Goal: Information Seeking & Learning: Check status

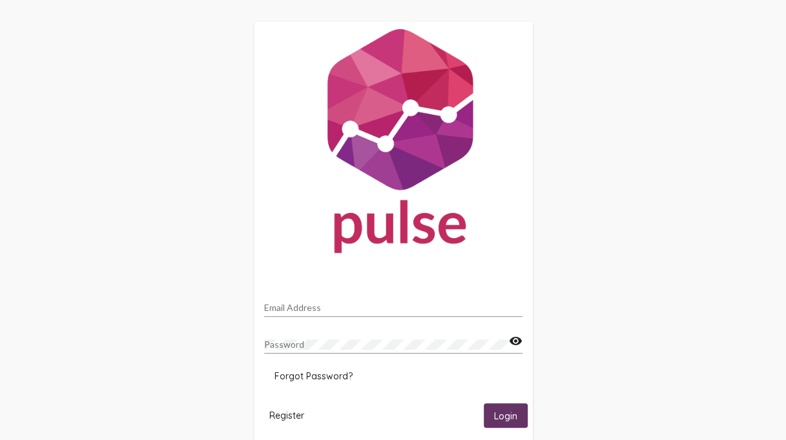
click at [328, 306] on input "Email Address" at bounding box center [393, 308] width 258 height 10
type input "[EMAIL_ADDRESS][PERSON_NAME][DOMAIN_NAME]"
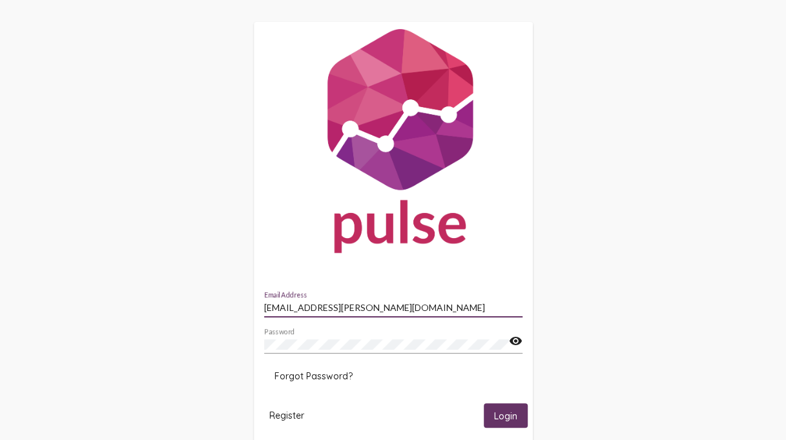
click at [511, 411] on span "Login" at bounding box center [505, 417] width 23 height 12
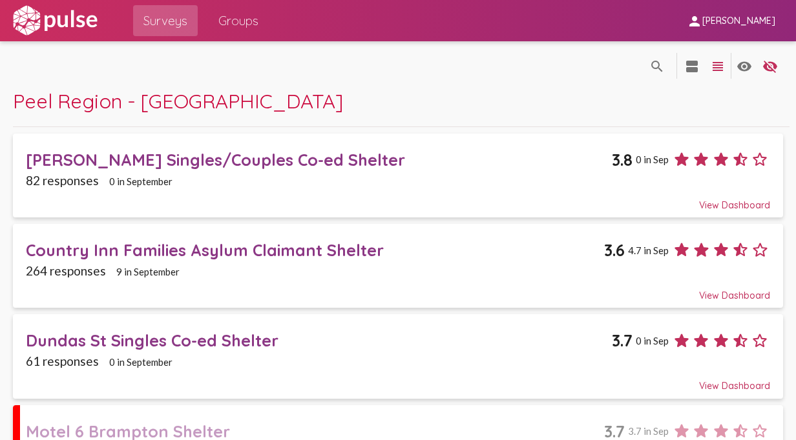
click at [138, 103] on span "Peel Region - [GEOGRAPHIC_DATA]" at bounding box center [178, 100] width 330 height 25
click at [710, 61] on mat-icon "view_headline" at bounding box center [717, 66] width 15 height 15
click at [247, 26] on span "Groups" at bounding box center [238, 20] width 40 height 23
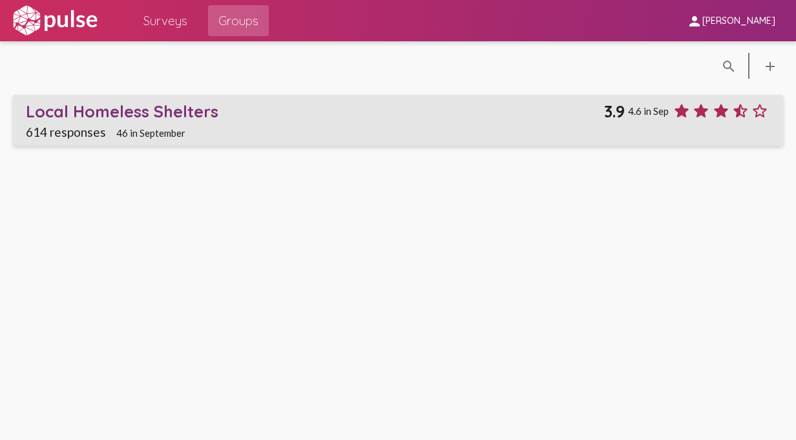
click at [143, 105] on div "Local Homeless Shelters" at bounding box center [315, 111] width 578 height 20
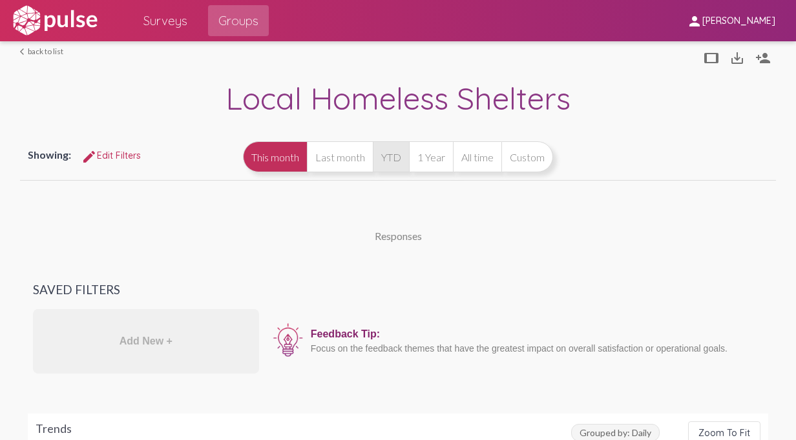
click at [409, 156] on button "YTD" at bounding box center [391, 156] width 36 height 31
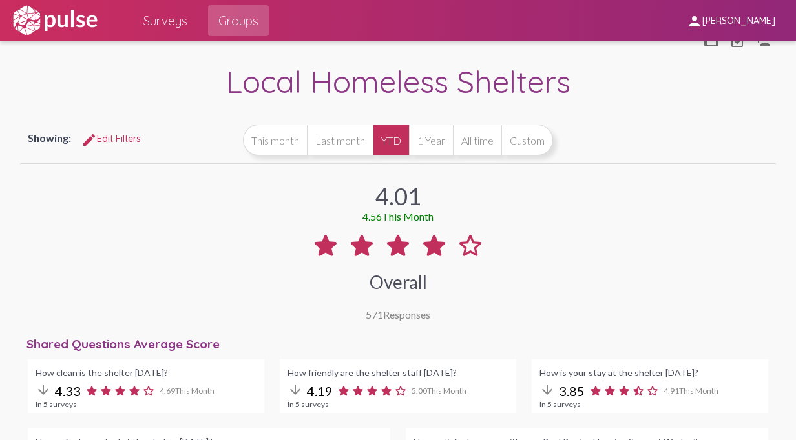
scroll to position [65, 0]
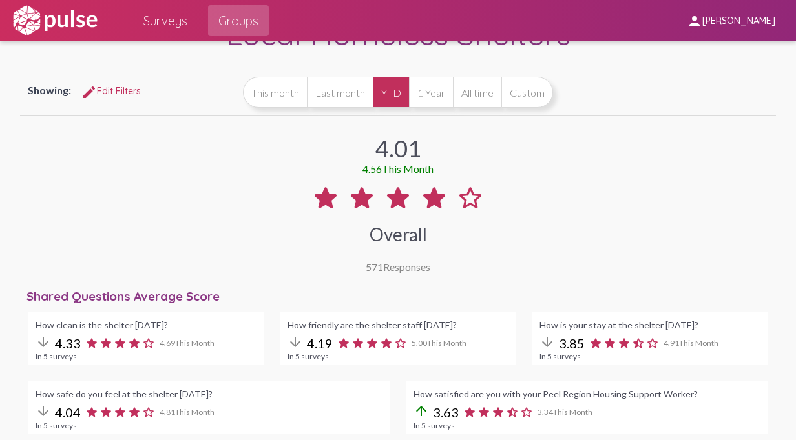
click at [501, 90] on button "All time" at bounding box center [477, 92] width 48 height 31
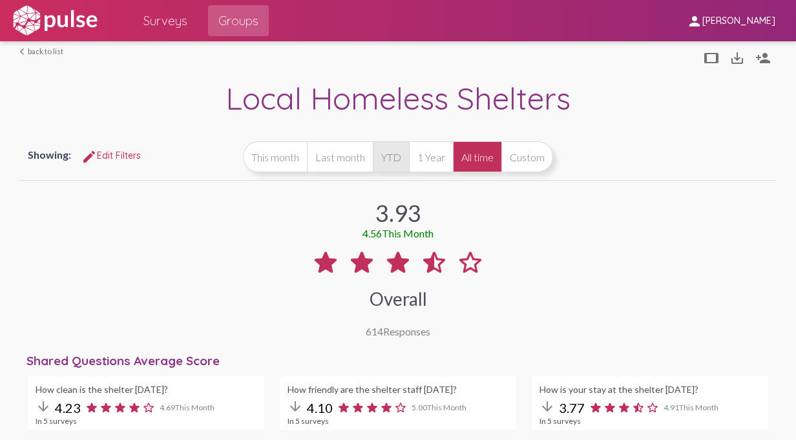
click at [409, 157] on button "YTD" at bounding box center [391, 156] width 36 height 31
click at [52, 50] on link "arrow_back_ios back to list" at bounding box center [41, 51] width 43 height 10
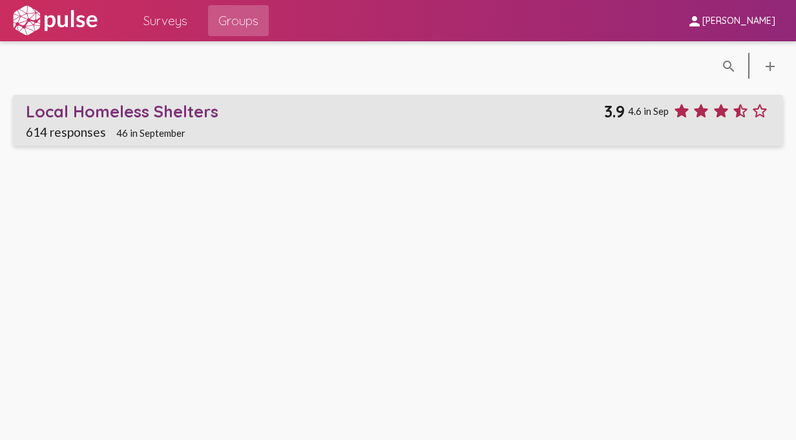
click at [84, 99] on link "Local Homeless Shelters 3.9 4.6 in Sep 614 responses 46 in September" at bounding box center [398, 120] width 770 height 51
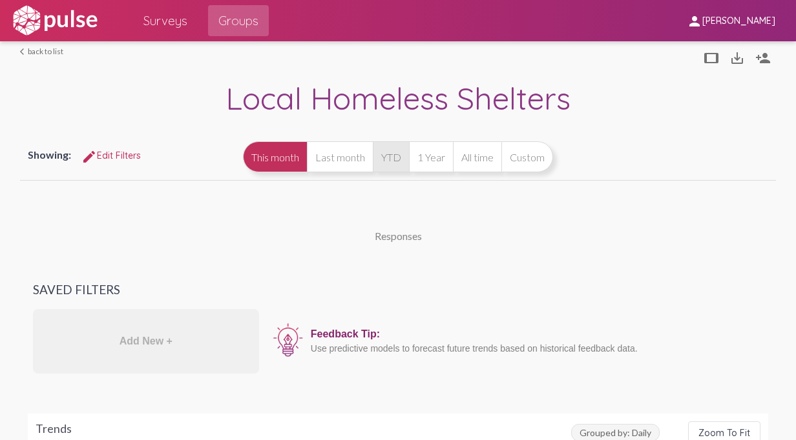
click at [409, 150] on button "YTD" at bounding box center [391, 156] width 36 height 31
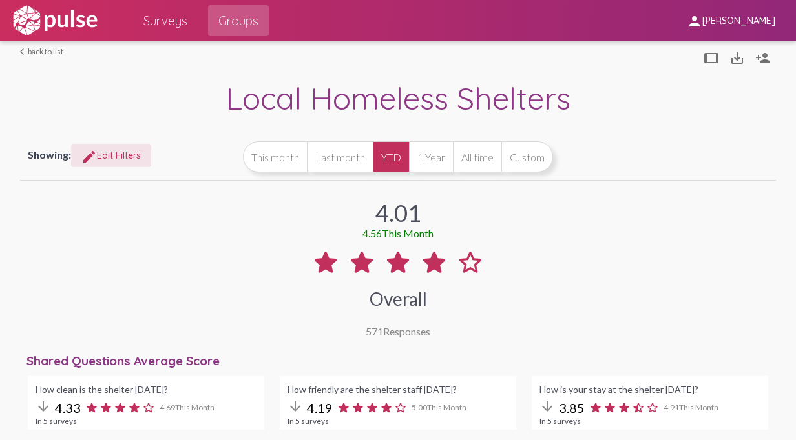
click at [123, 161] on button "edit Edit Filters" at bounding box center [111, 155] width 80 height 23
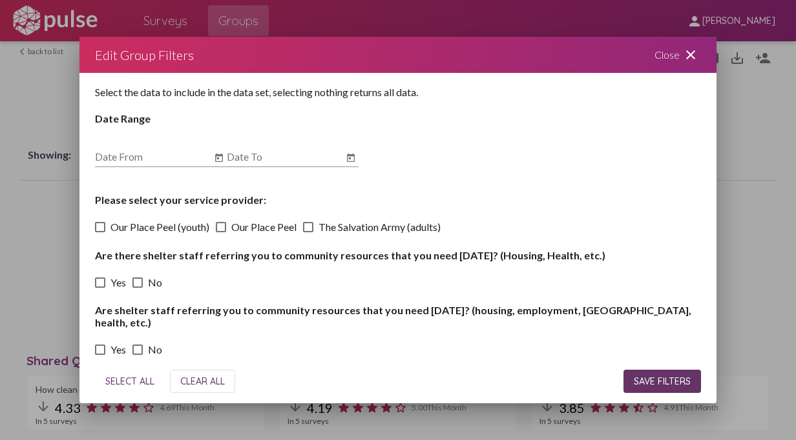
click at [690, 54] on mat-icon "close" at bounding box center [690, 54] width 15 height 15
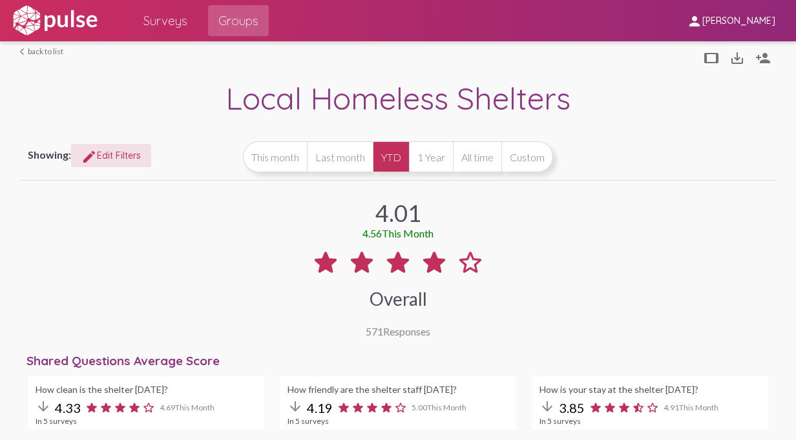
click at [177, 15] on span "Surveys" at bounding box center [165, 20] width 44 height 23
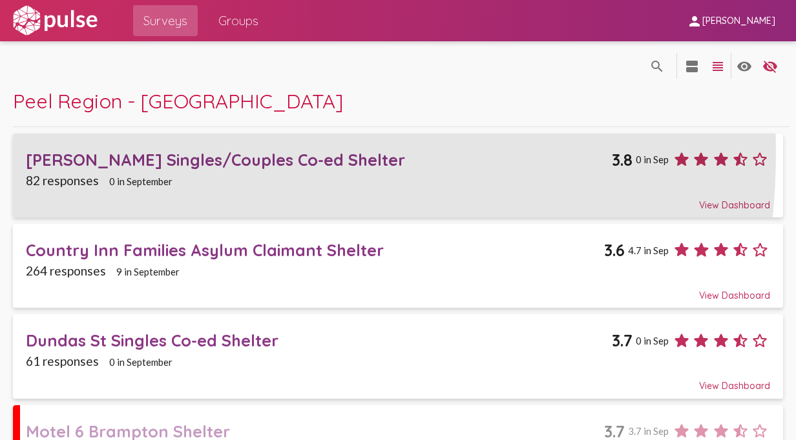
click at [147, 153] on div "[PERSON_NAME] Singles/Couples Co-ed Shelter" at bounding box center [319, 160] width 586 height 20
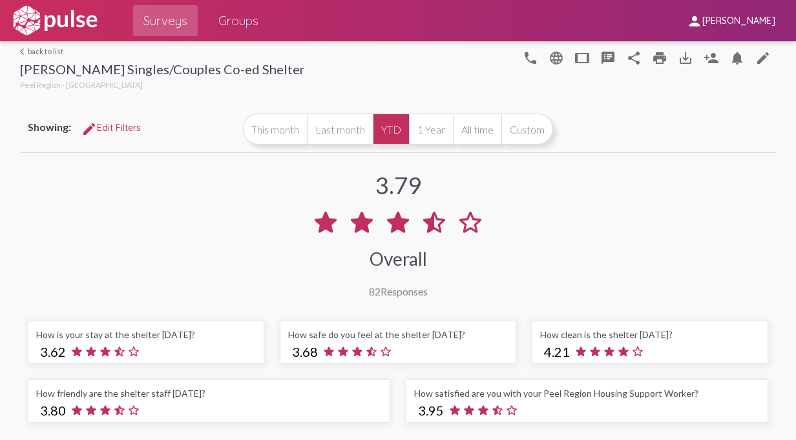
click at [28, 49] on link "arrow_back_ios back to list" at bounding box center [162, 51] width 285 height 10
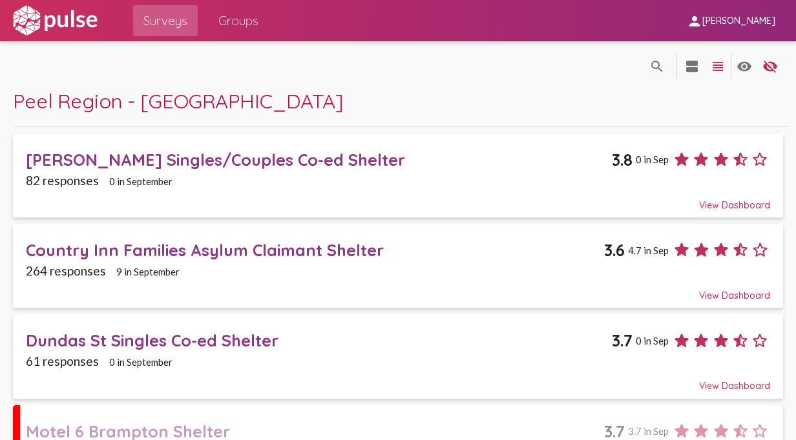
click at [37, 165] on div "[PERSON_NAME] Singles/Couples Co-ed Shelter" at bounding box center [319, 160] width 586 height 20
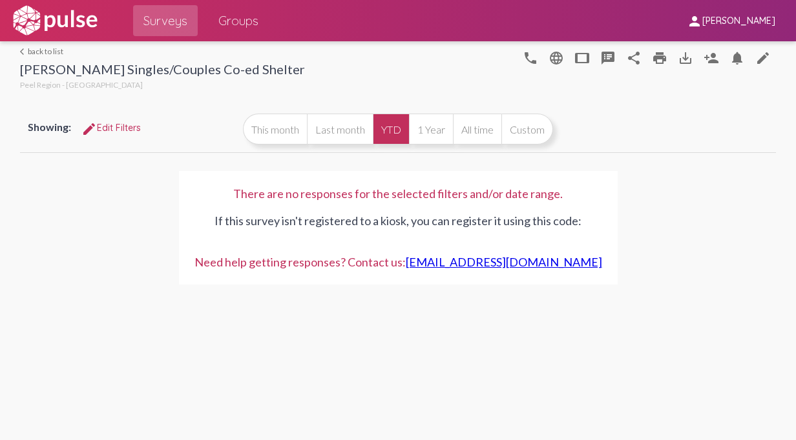
click at [227, 131] on div "Showing: edit Edit Filters" at bounding box center [128, 127] width 200 height 23
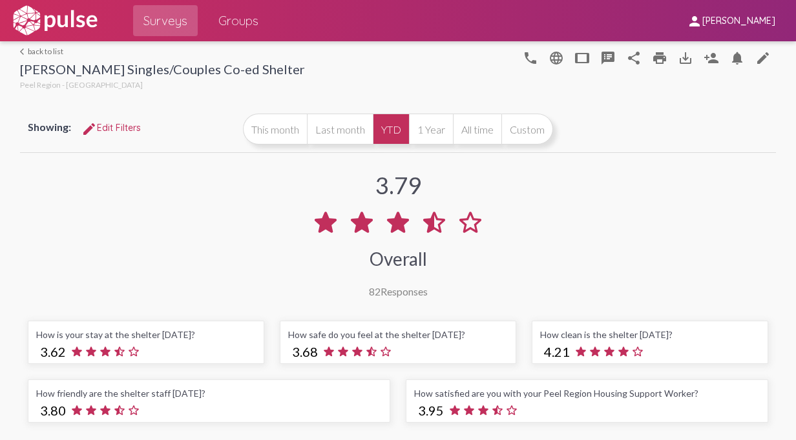
click at [32, 46] on link "arrow_back_ios back to list" at bounding box center [162, 51] width 285 height 10
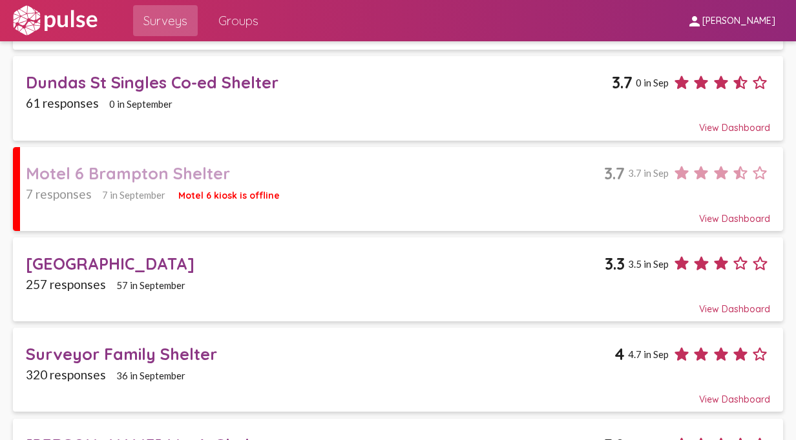
scroll to position [322, 0]
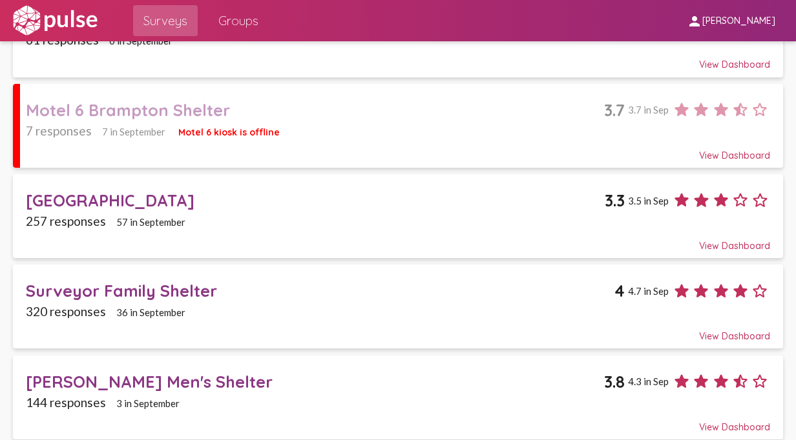
click at [133, 287] on div "Surveyor Family Shelter" at bounding box center [320, 291] width 588 height 20
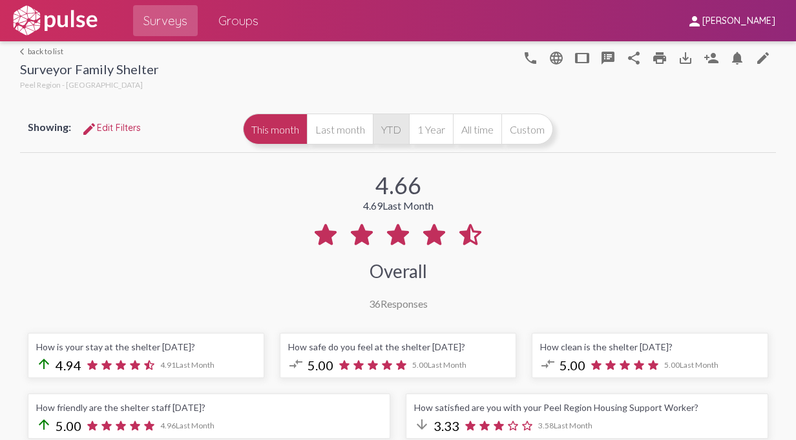
click at [409, 129] on button "YTD" at bounding box center [391, 129] width 36 height 31
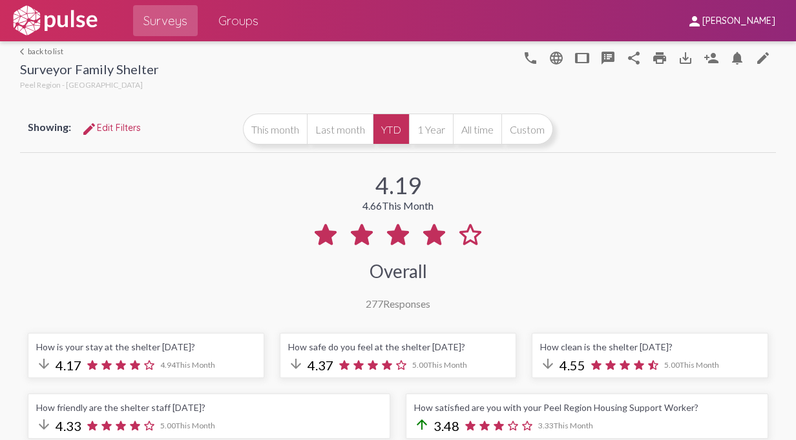
click at [48, 50] on link "arrow_back_ios back to list" at bounding box center [89, 51] width 139 height 10
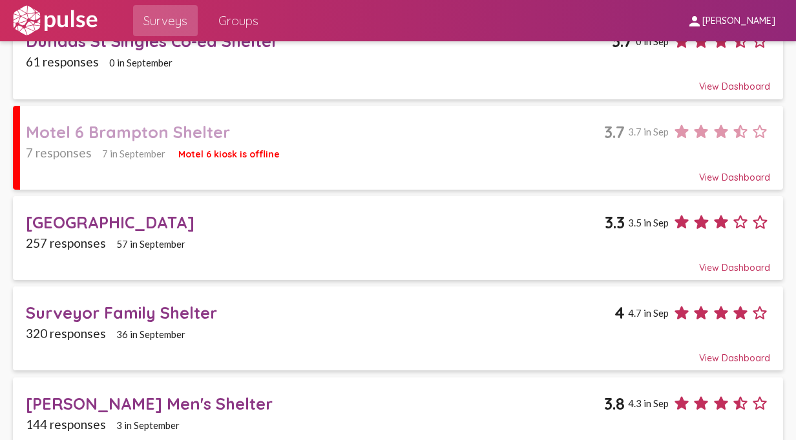
scroll to position [322, 0]
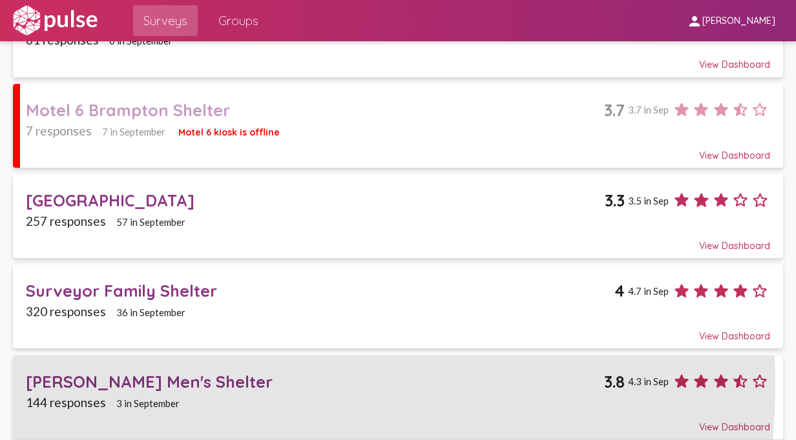
click at [147, 379] on div "[PERSON_NAME] Men's Shelter" at bounding box center [315, 382] width 578 height 20
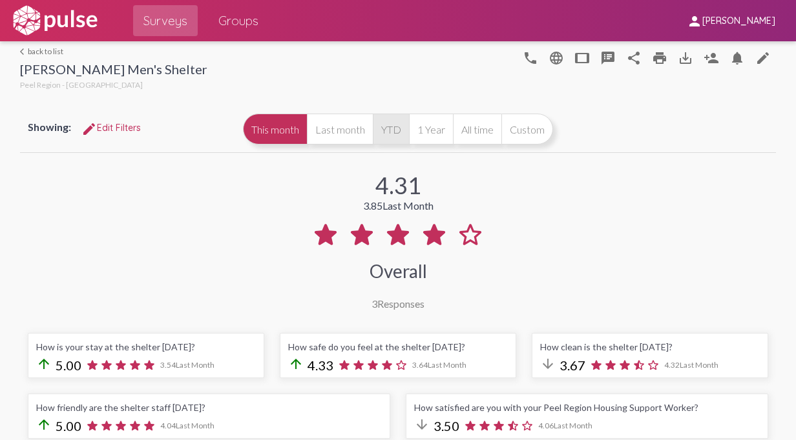
click at [409, 127] on button "YTD" at bounding box center [391, 129] width 36 height 31
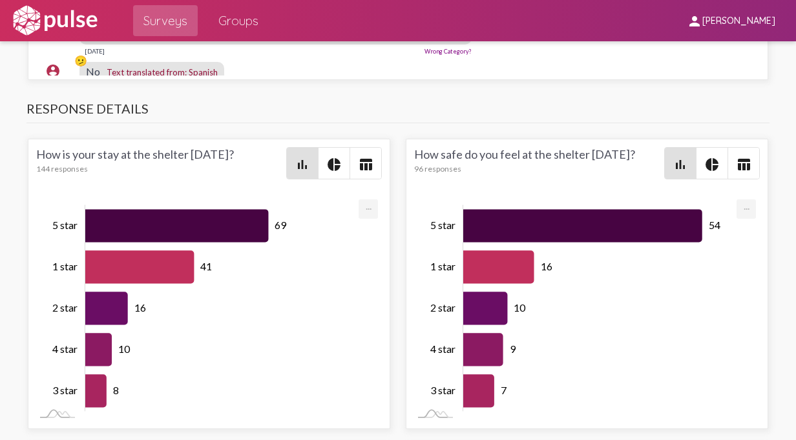
scroll to position [3939, 0]
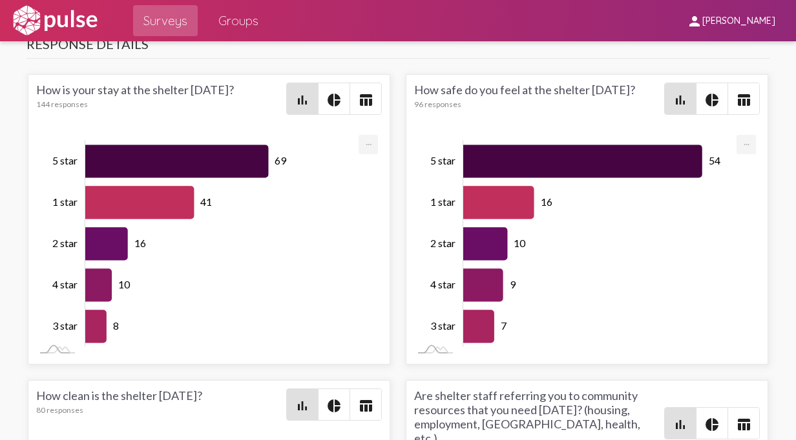
click at [704, 96] on span "pie_chart" at bounding box center [711, 98] width 31 height 31
